Goal: Task Accomplishment & Management: Use online tool/utility

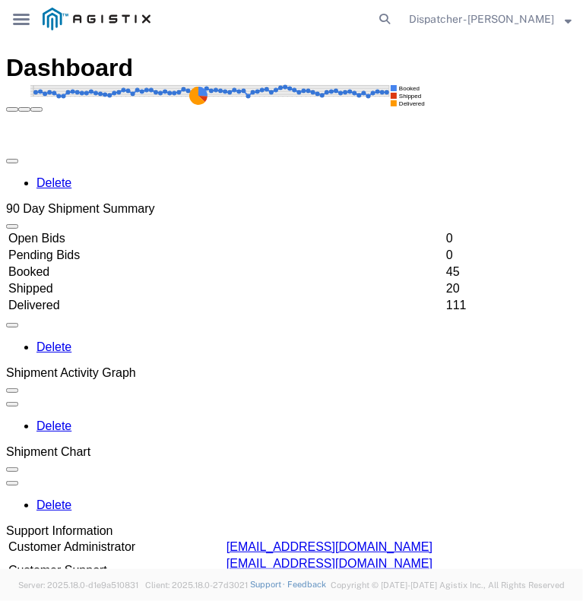
click at [21, 26] on svg-icon "main_menu Created with Sketch." at bounding box center [21, 18] width 17 height 15
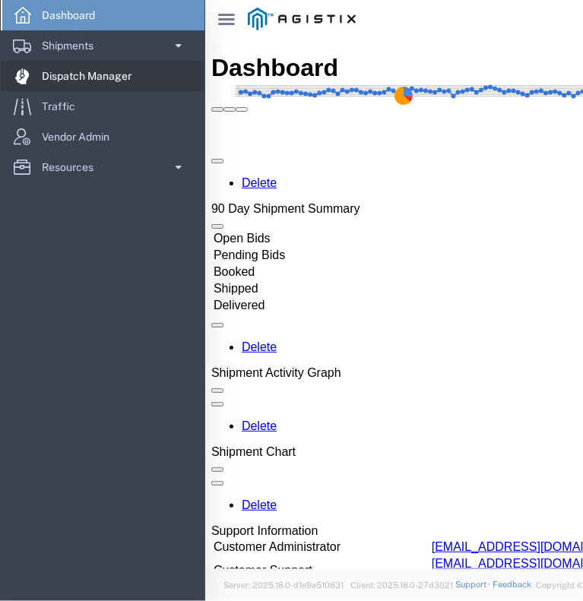
click at [58, 75] on span "Dispatch Manager" at bounding box center [92, 76] width 100 height 30
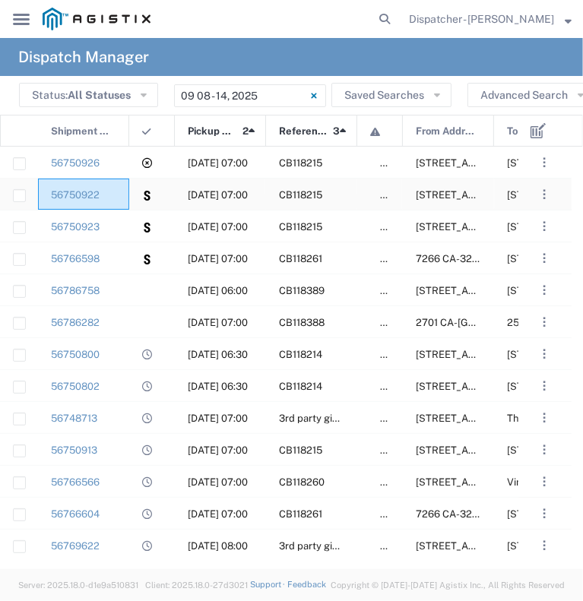
click at [119, 205] on div "56750922" at bounding box center [83, 194] width 91 height 31
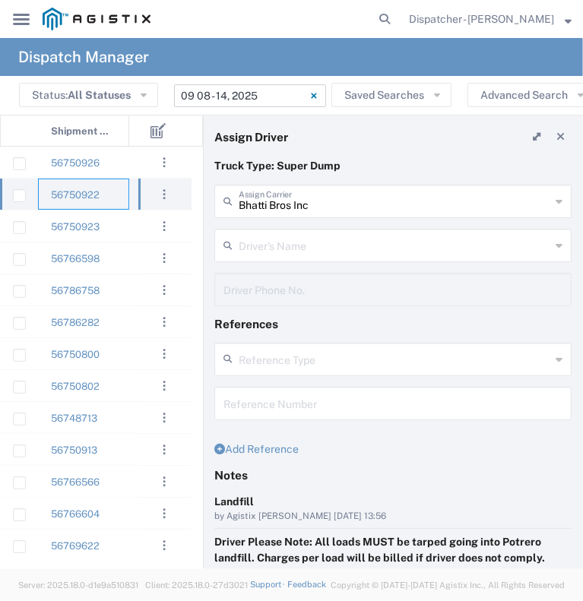
click at [244, 97] on input "[DATE] - [DATE]" at bounding box center [250, 95] width 152 height 23
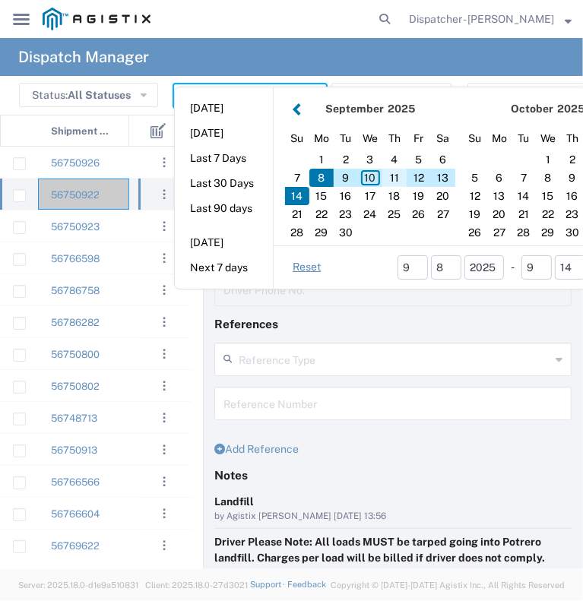
click at [395, 176] on div "11" at bounding box center [394, 178] width 24 height 18
type input "[DATE]"
type input "[DATE] - [DATE]"
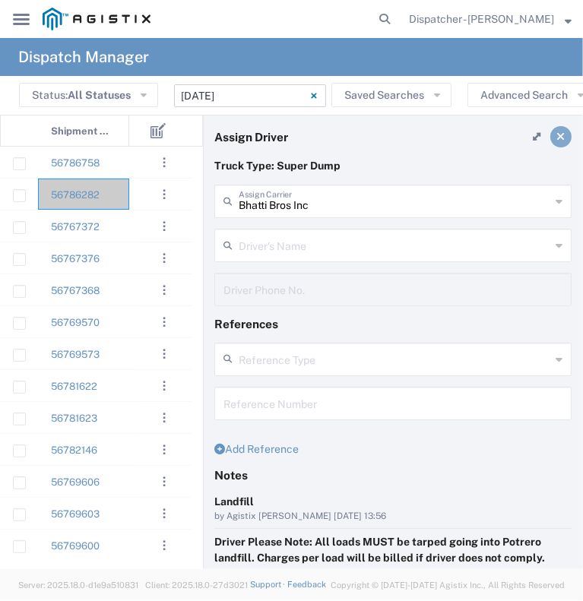
click at [557, 131] on link at bounding box center [561, 136] width 21 height 21
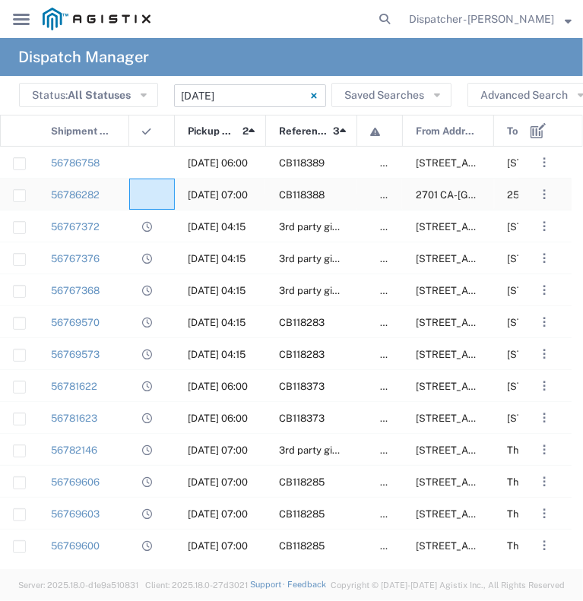
click at [152, 199] on div at bounding box center [152, 194] width 46 height 31
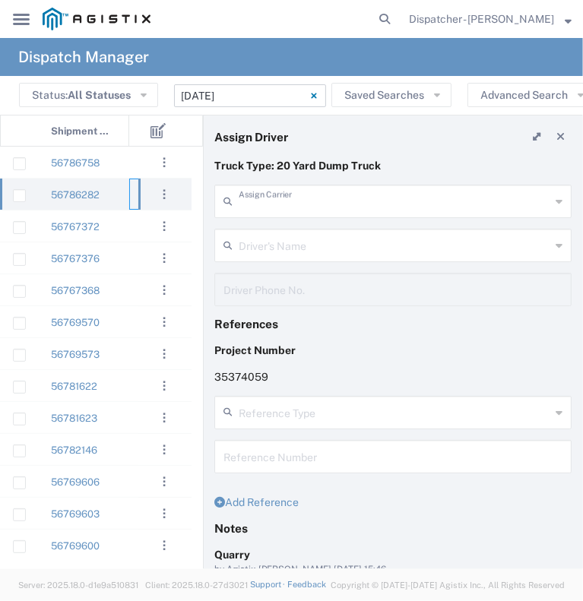
click at [347, 208] on input "text" at bounding box center [395, 200] width 312 height 27
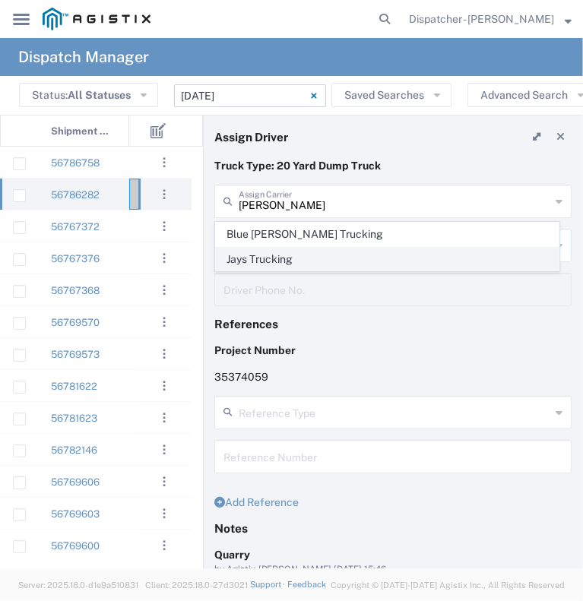
click at [338, 251] on span "Jays Trucking" at bounding box center [387, 260] width 343 height 24
type input "Jays Trucking"
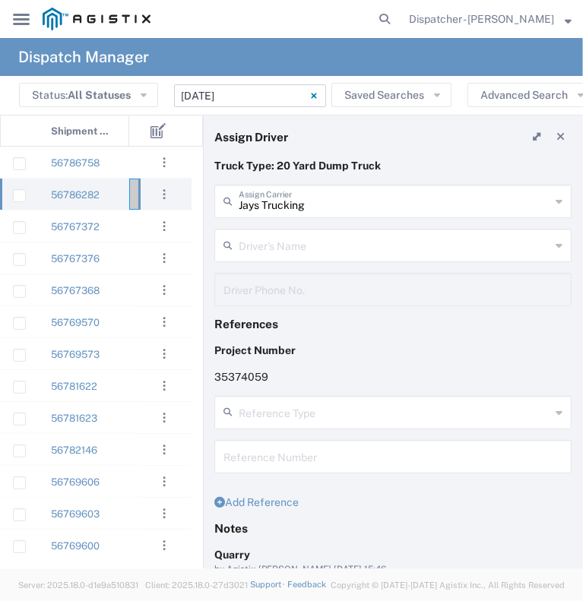
click at [330, 243] on input "text" at bounding box center [395, 244] width 312 height 27
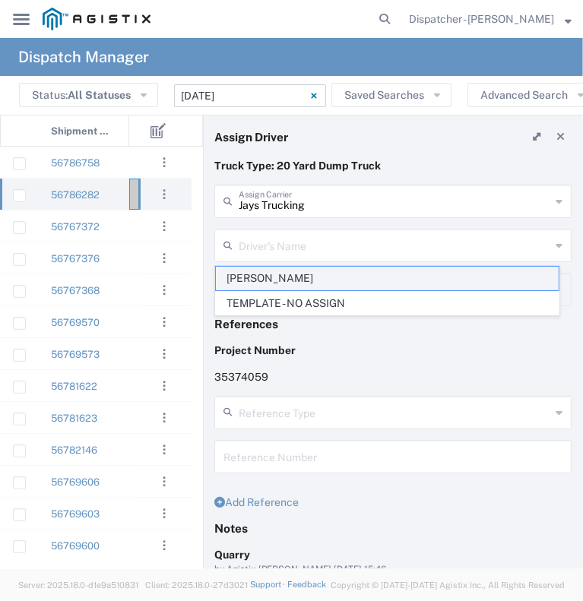
click at [319, 284] on span "[PERSON_NAME]" at bounding box center [387, 279] width 343 height 24
type input "[PERSON_NAME]"
type input "[PHONE_NUMBER]"
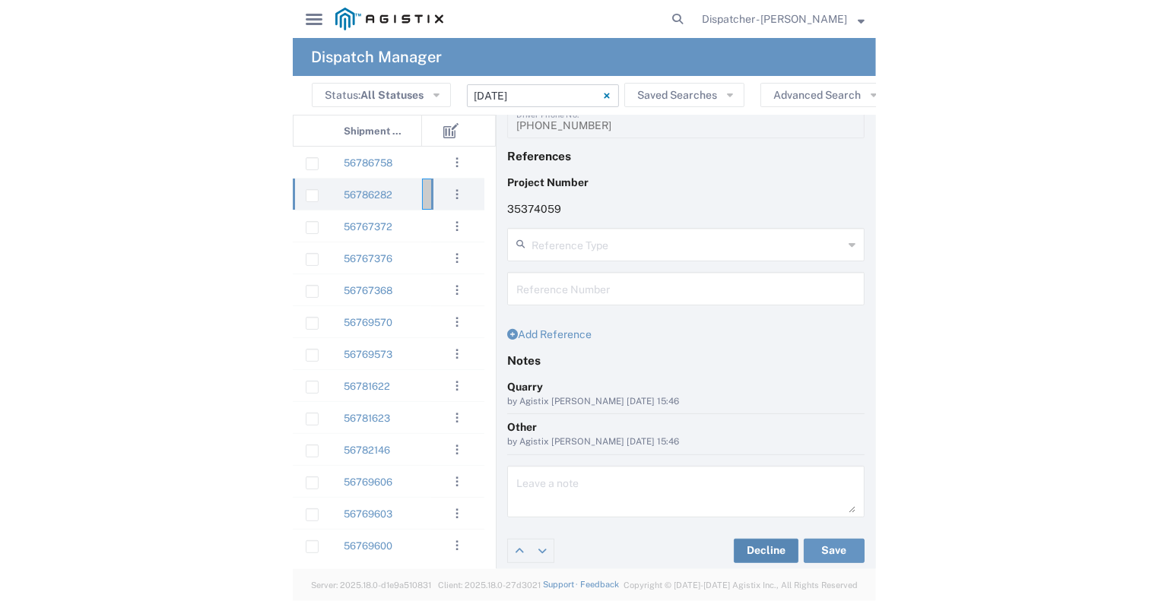
scroll to position [171, 0]
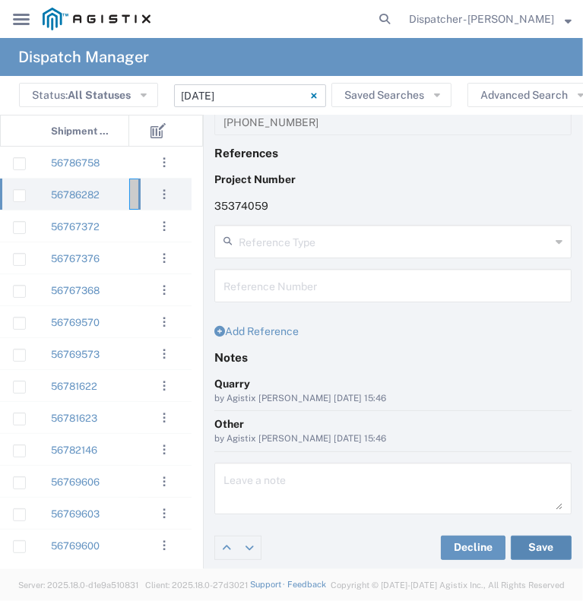
click at [511, 547] on button "Save" at bounding box center [541, 548] width 61 height 24
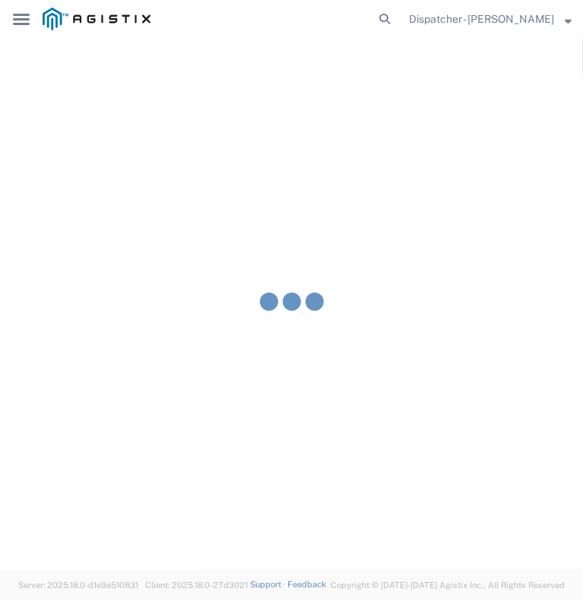
type input "[PERSON_NAME]"
type input "Jays Trucking"
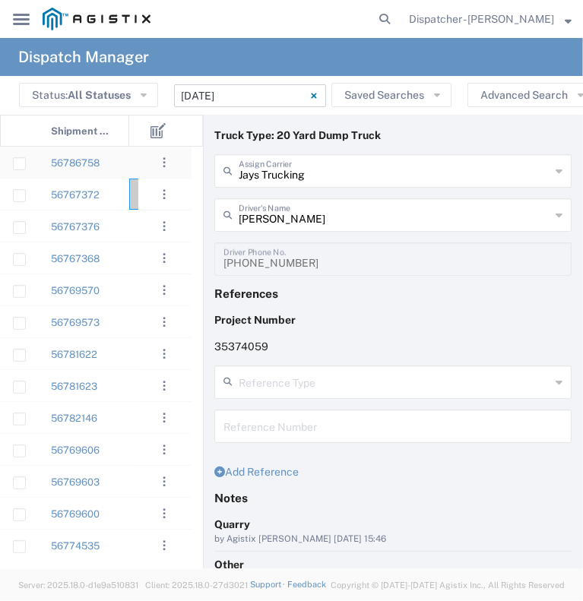
click at [127, 167] on div "56786758" at bounding box center [83, 162] width 91 height 31
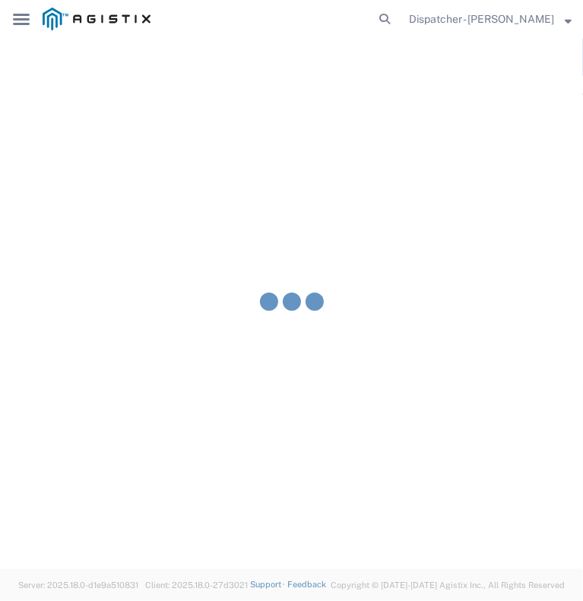
type input "[PERSON_NAME] & Sons Trucking, Inc"
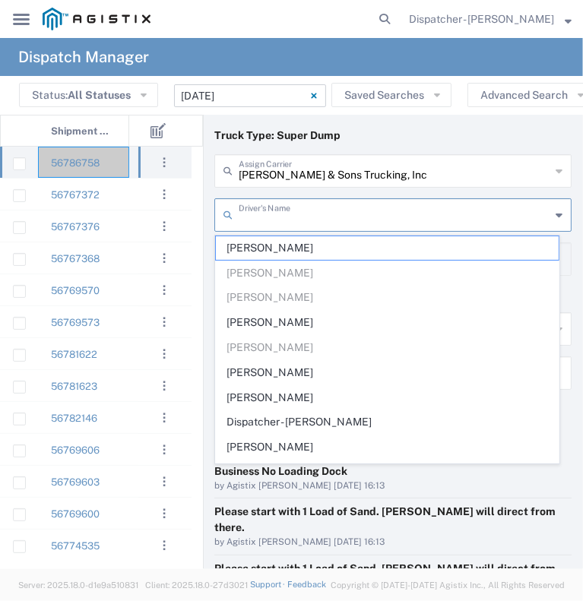
click at [338, 215] on input "text" at bounding box center [395, 214] width 312 height 27
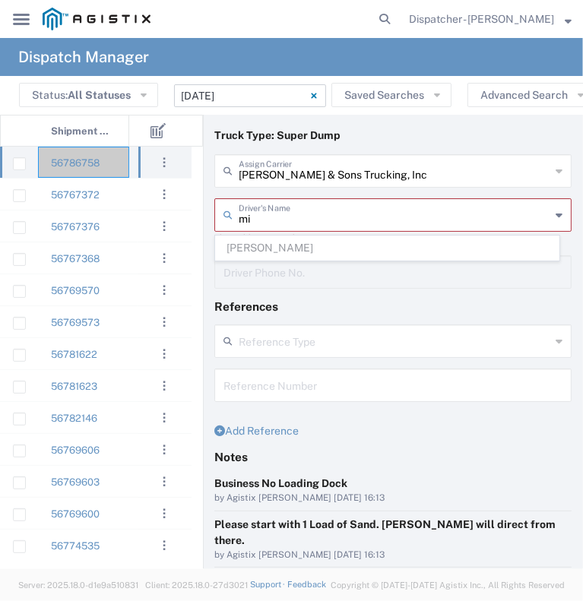
type input "m"
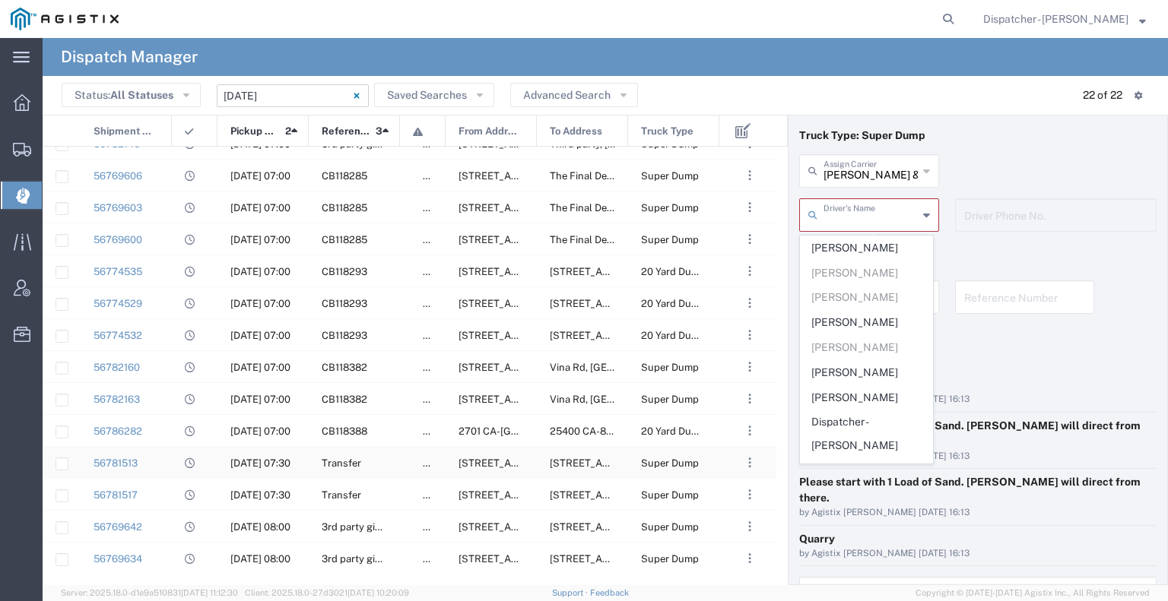
click at [167, 469] on div "56781513" at bounding box center [126, 462] width 91 height 31
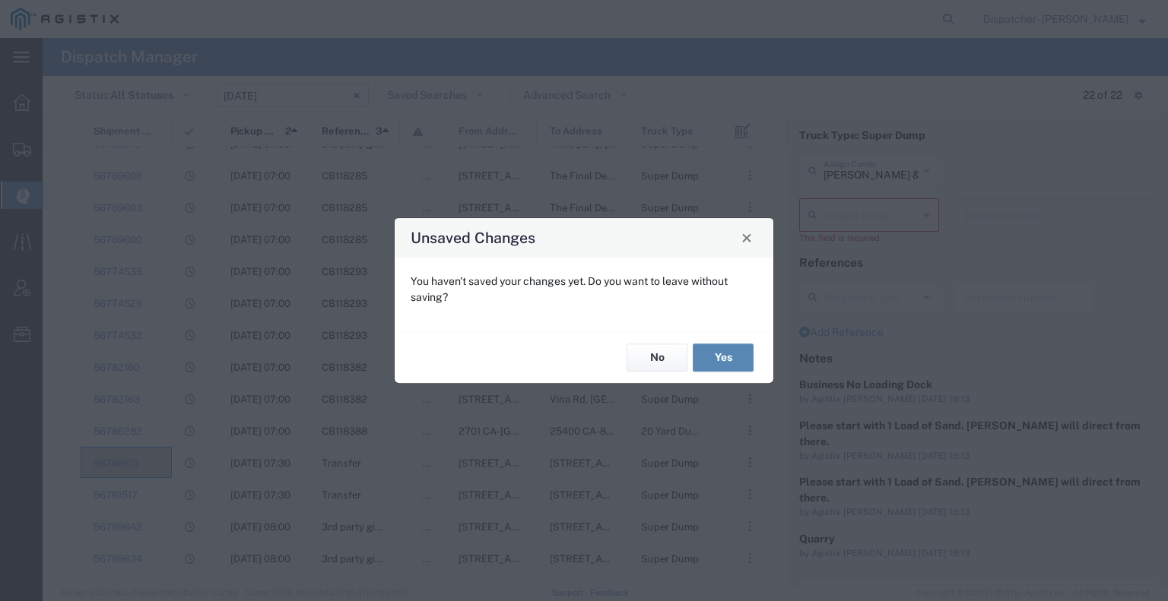
click at [709, 357] on button "Yes" at bounding box center [723, 358] width 61 height 28
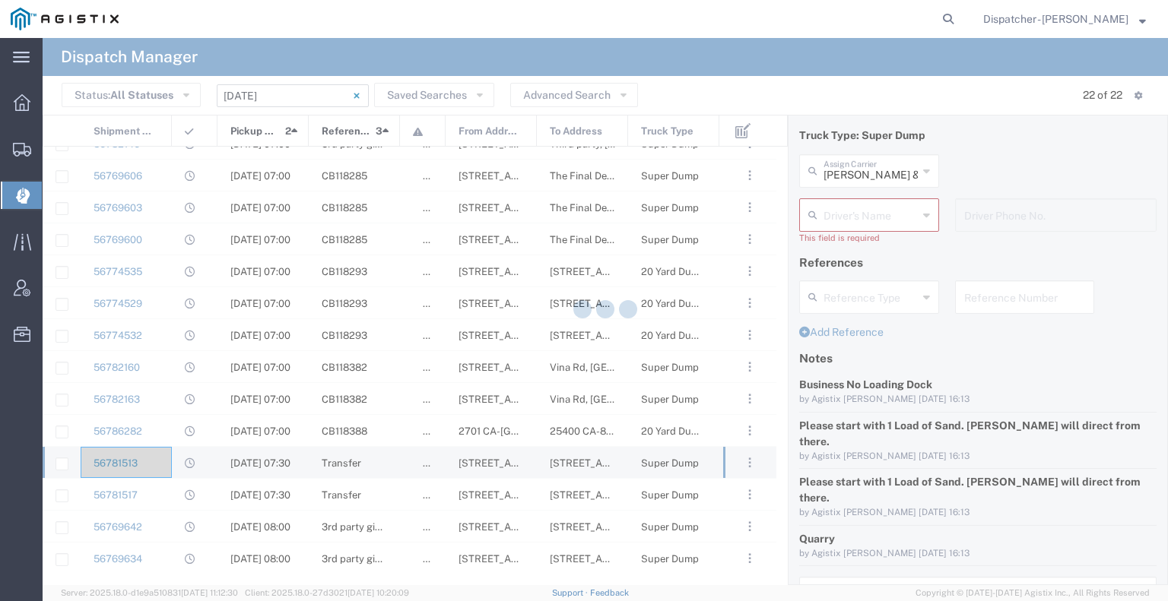
type input "[PERSON_NAME]"
type input "[PHONE_NUMBER]"
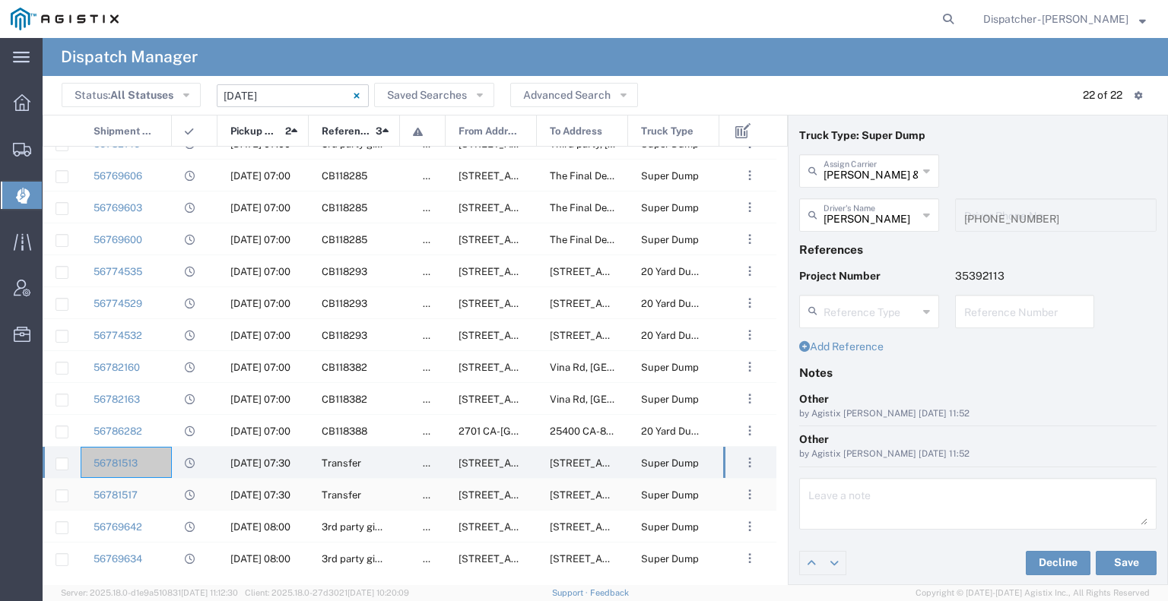
click at [169, 503] on div "56781517" at bounding box center [126, 494] width 91 height 31
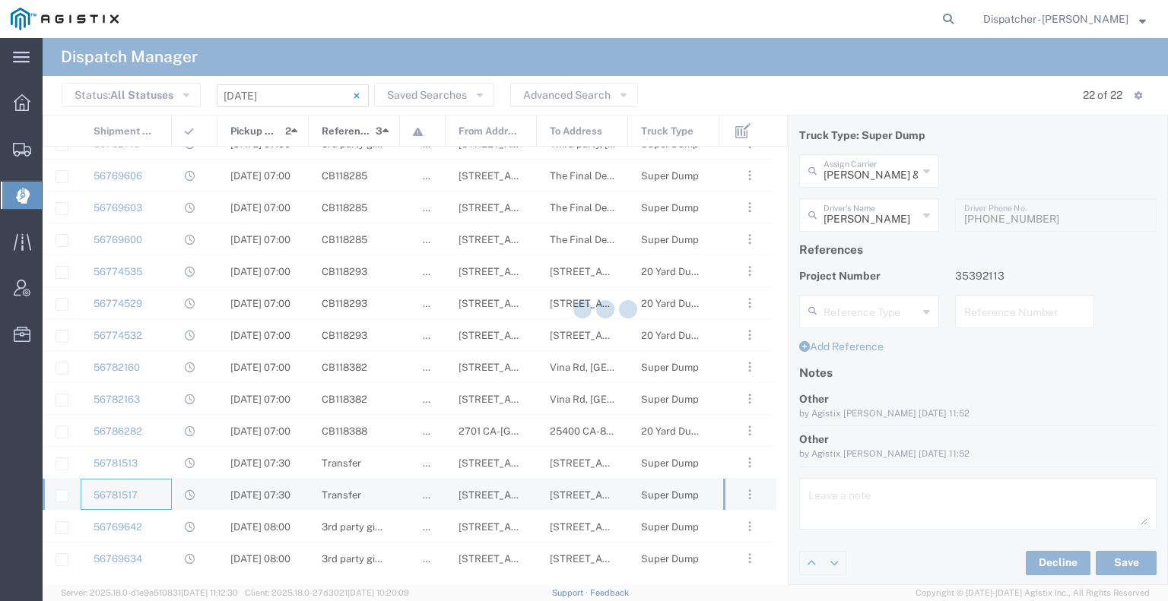
type input "[PERSON_NAME]"
type input "[PHONE_NUMBER]"
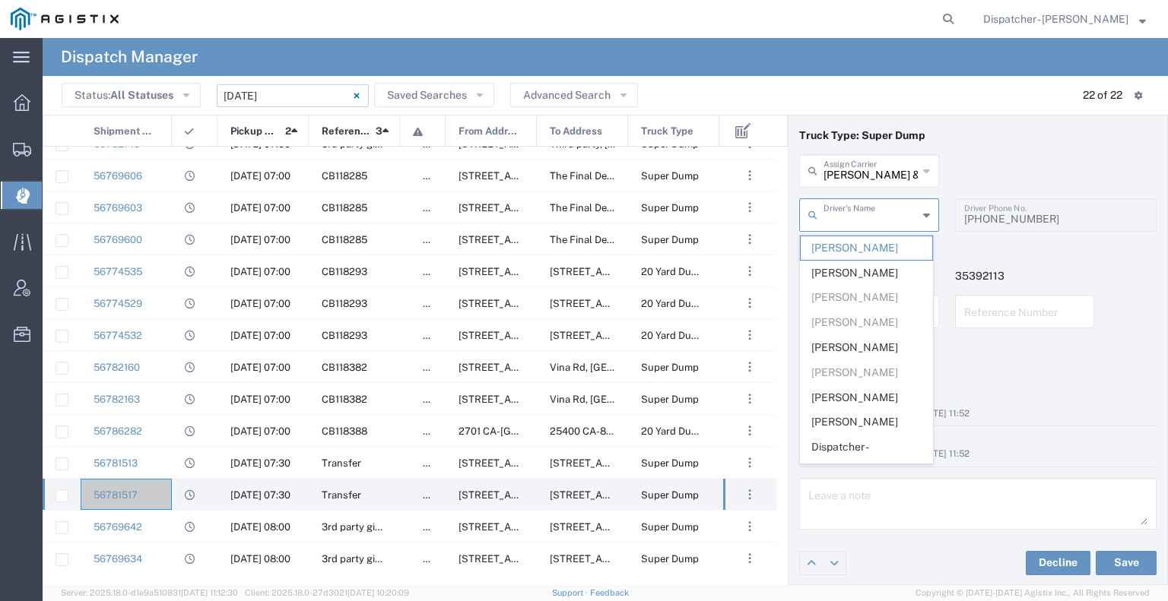
click at [879, 210] on input "text" at bounding box center [871, 214] width 94 height 27
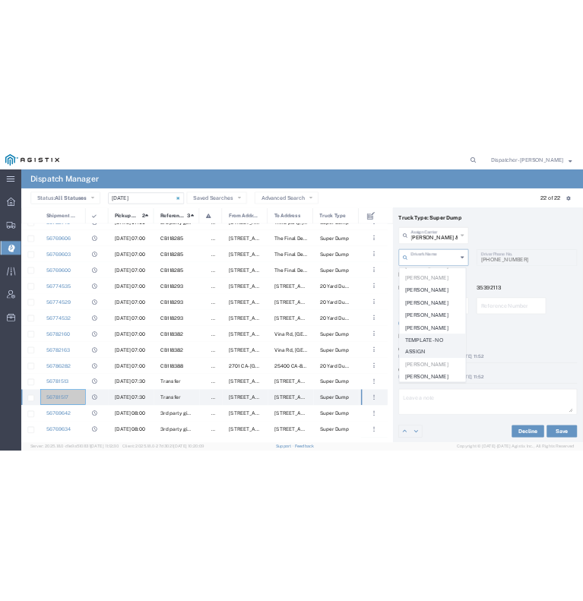
scroll to position [433, 0]
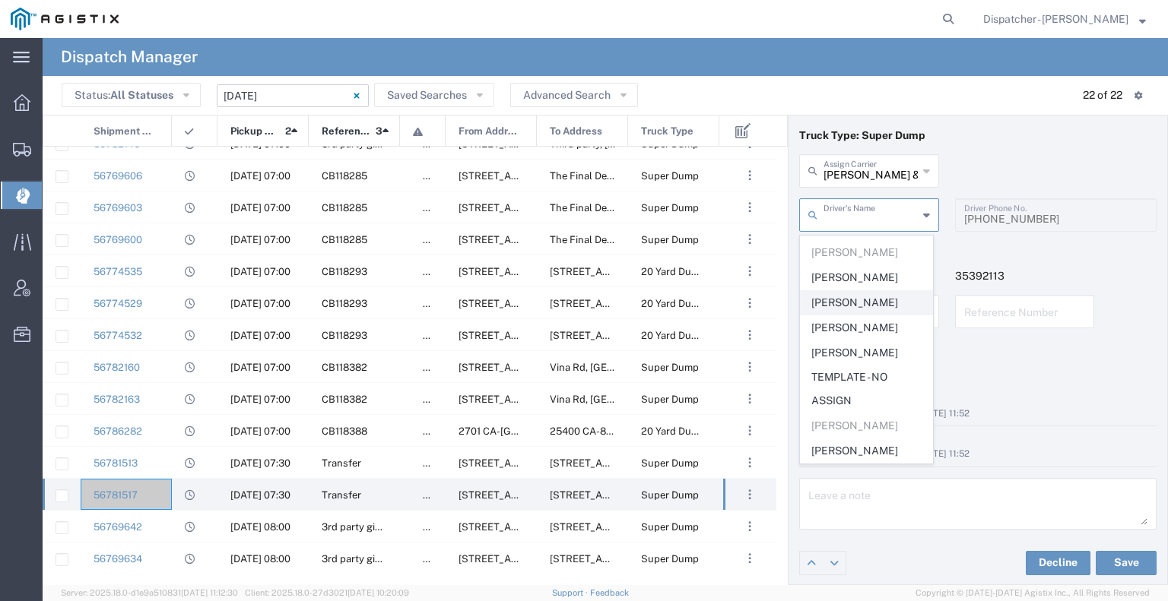
click at [852, 291] on span "[PERSON_NAME]" at bounding box center [867, 303] width 132 height 24
type input "[PERSON_NAME]"
type input "[PHONE_NUMBER]"
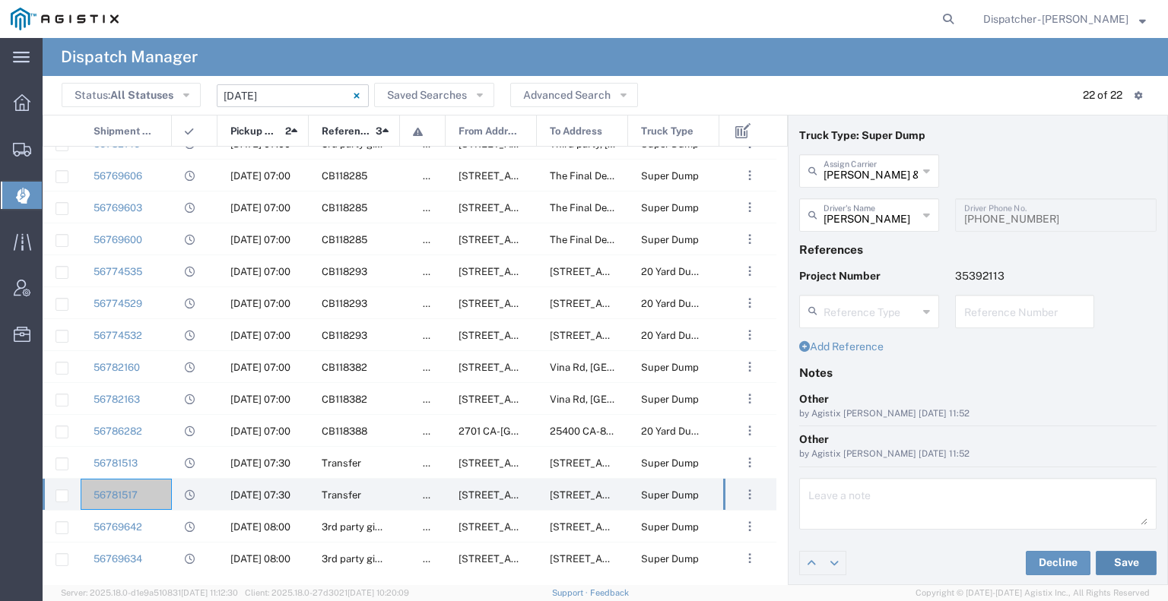
click at [1103, 558] on button "Save" at bounding box center [1126, 563] width 61 height 24
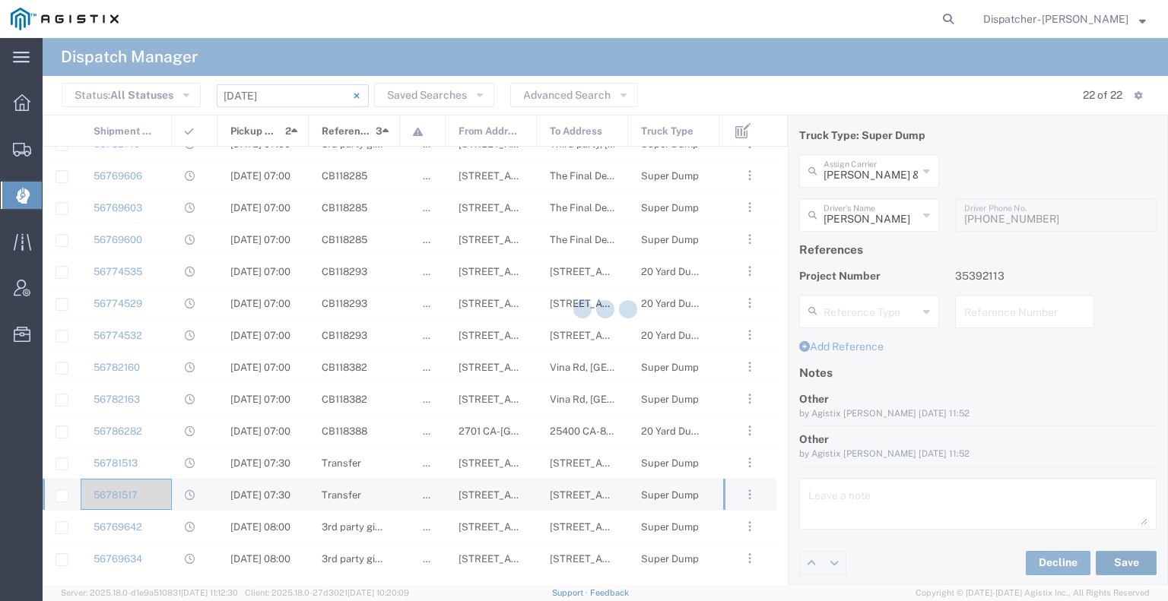
type input "[PERSON_NAME]"
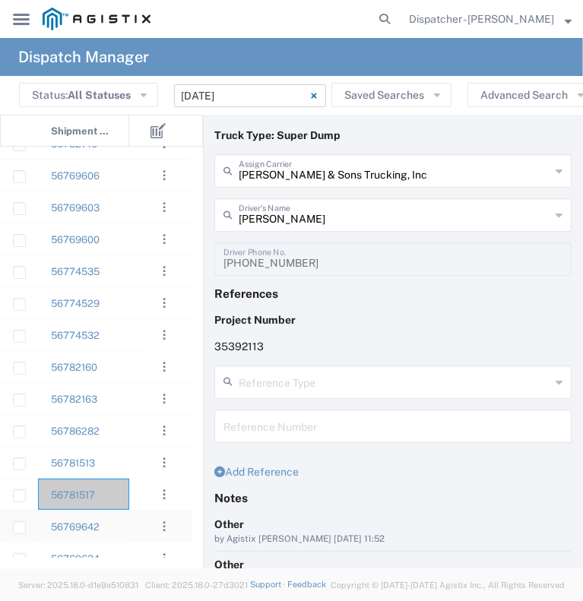
click at [140, 512] on agx-ag-table-action-cell ". . . Decline Assign Unassign" at bounding box center [164, 527] width 52 height 30
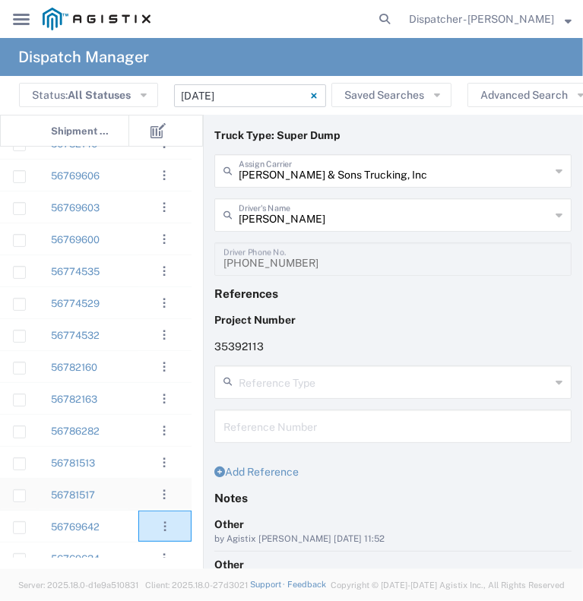
click at [125, 494] on div "56781517" at bounding box center [83, 494] width 91 height 31
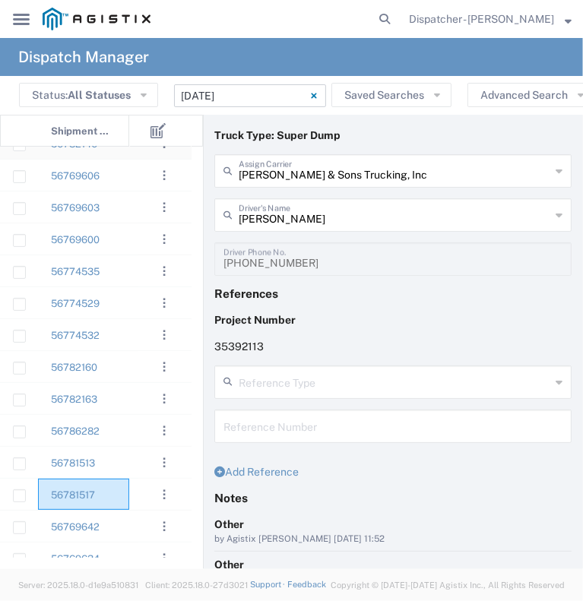
scroll to position [0, 0]
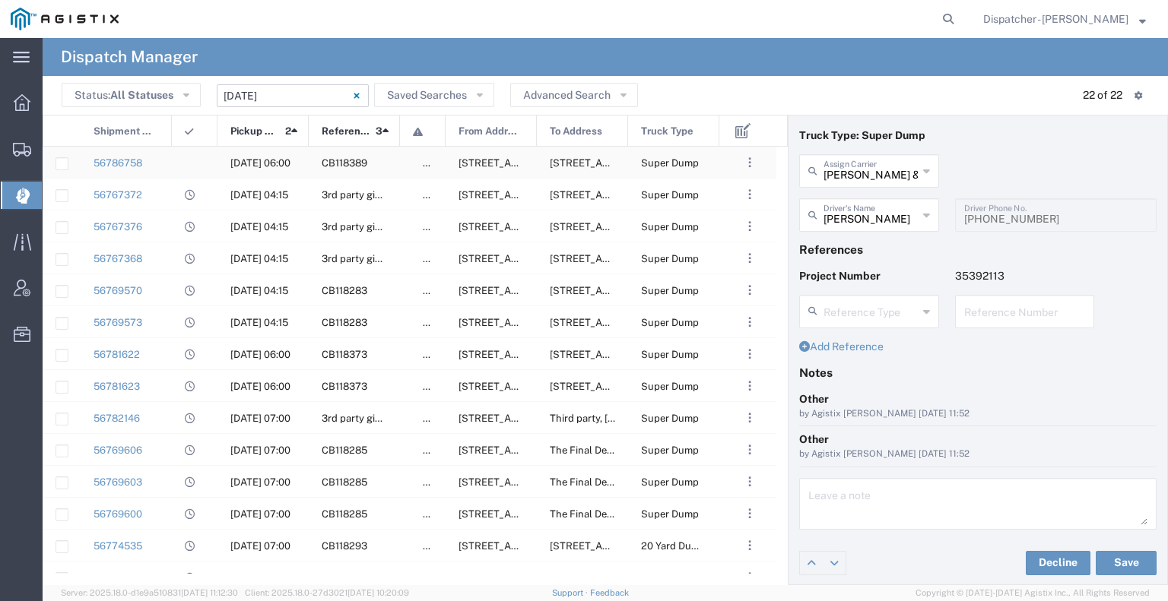
click at [194, 163] on agx-ag-table-icon-cell at bounding box center [190, 162] width 10 height 11
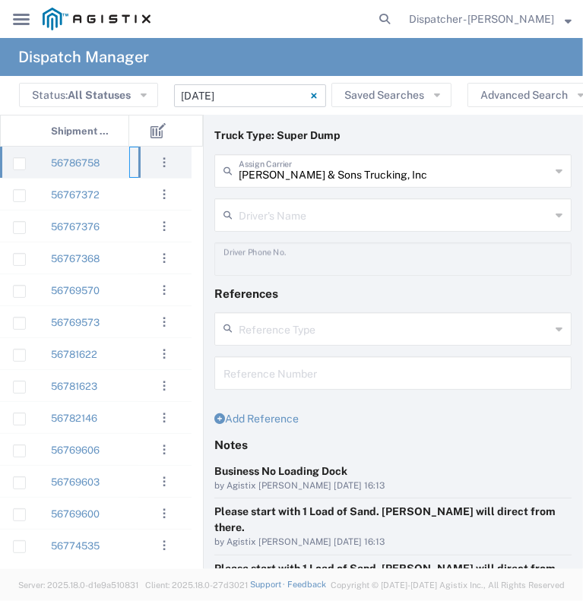
click at [287, 218] on input "text" at bounding box center [395, 214] width 312 height 27
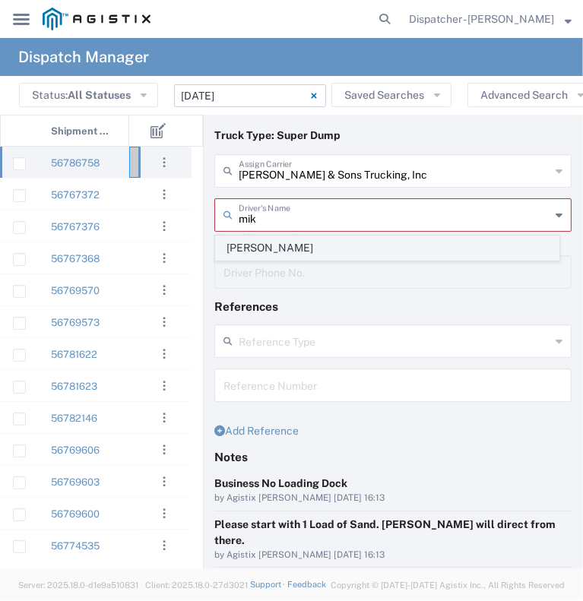
click at [294, 246] on span "[PERSON_NAME]" at bounding box center [387, 248] width 343 height 24
type input "[PERSON_NAME]"
type input "[PHONE_NUMBER]"
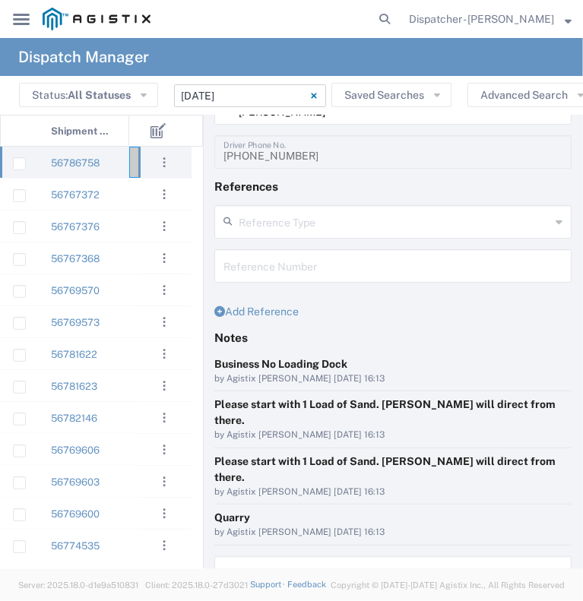
scroll to position [198, 0]
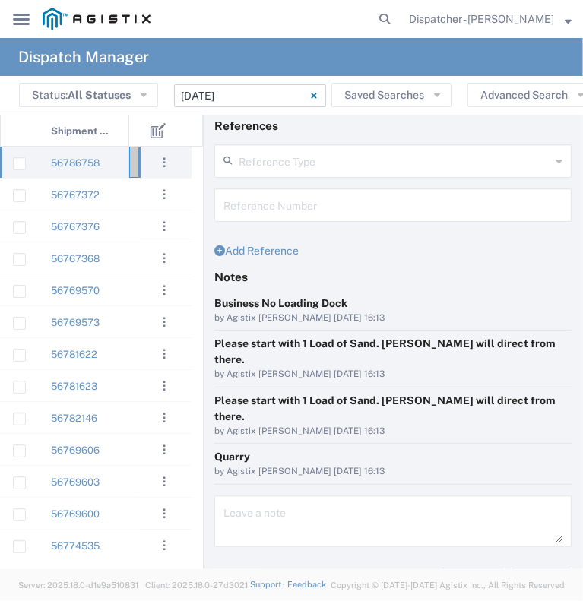
click at [528, 569] on button "Save" at bounding box center [541, 581] width 61 height 24
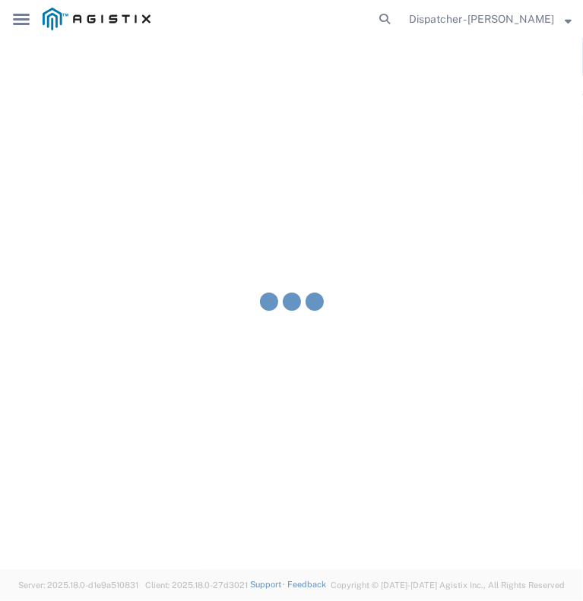
type input "[PERSON_NAME]"
